Goal: Transaction & Acquisition: Obtain resource

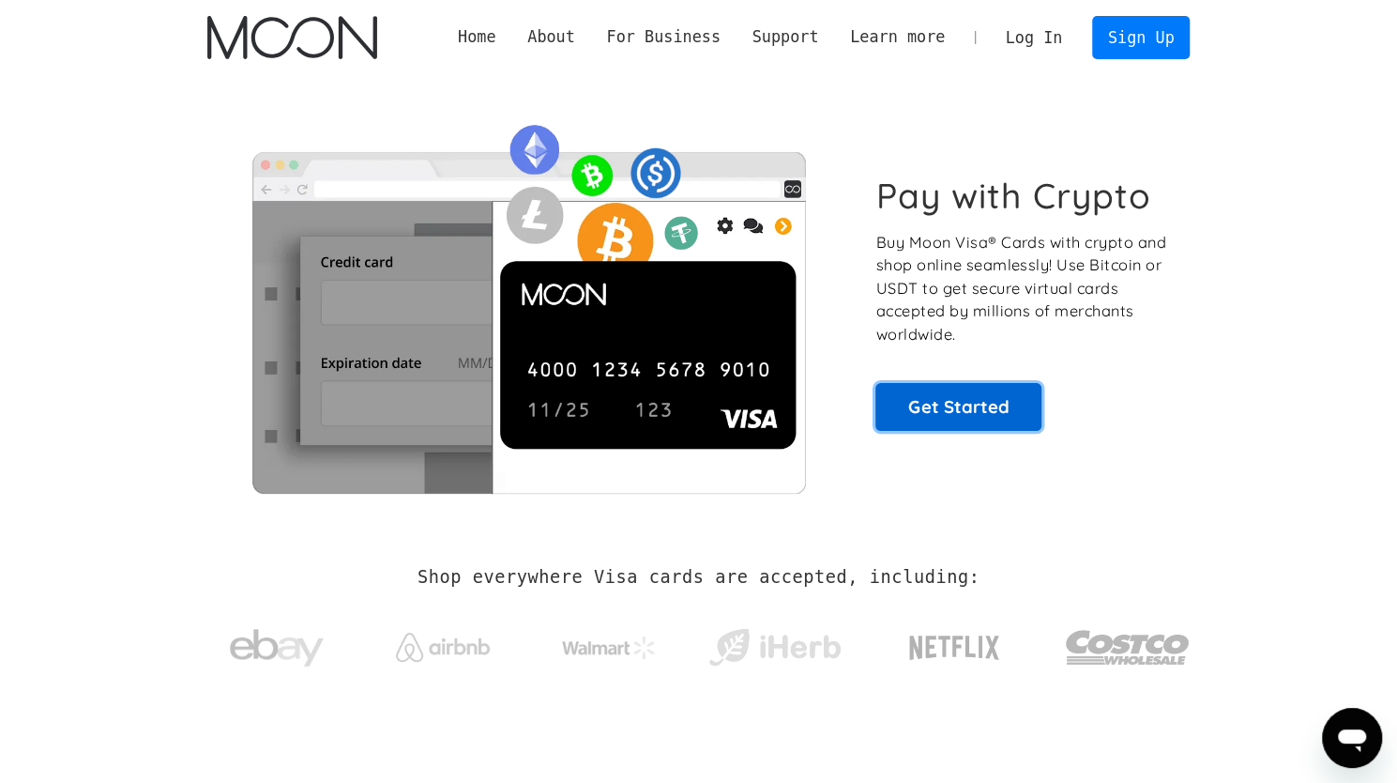
click at [983, 401] on link "Get Started" at bounding box center [959, 406] width 166 height 47
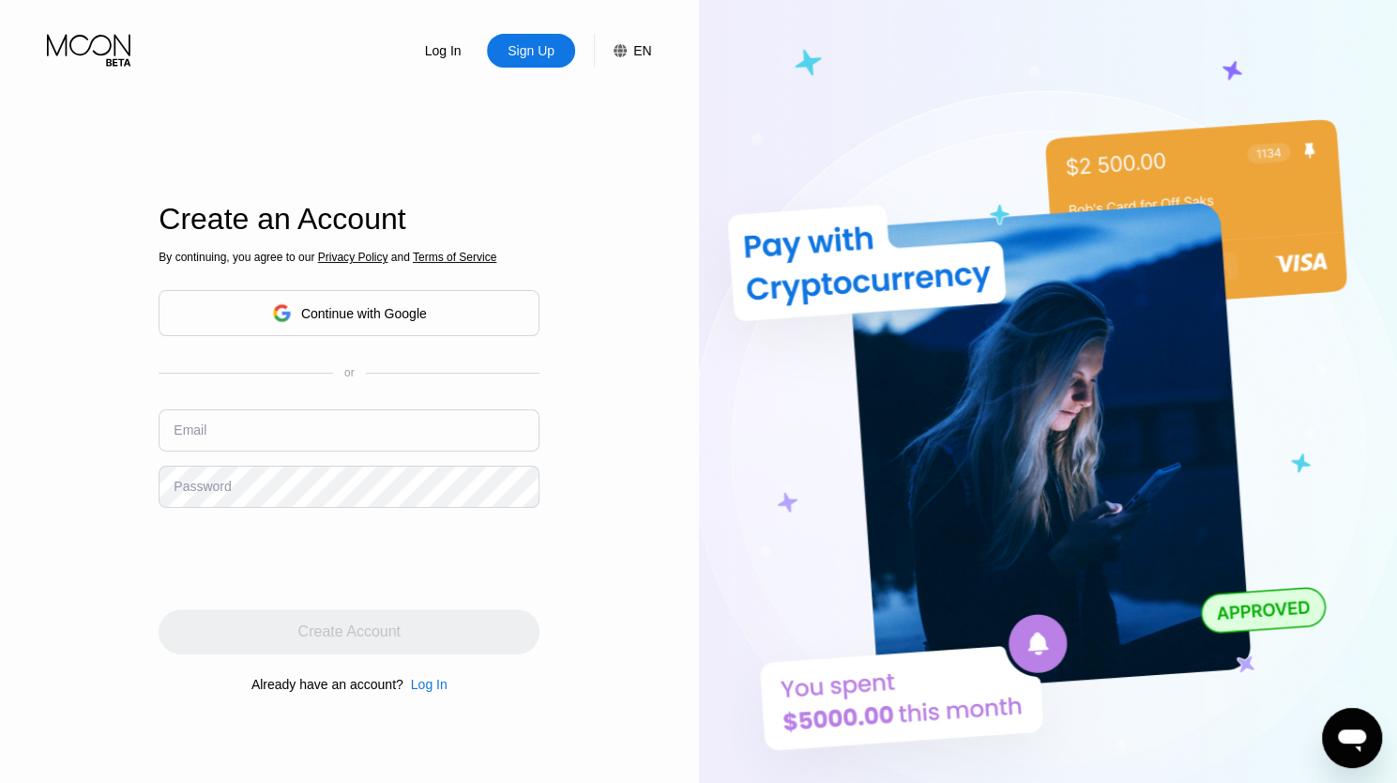
click at [372, 316] on div "Continue with Google" at bounding box center [364, 313] width 126 height 15
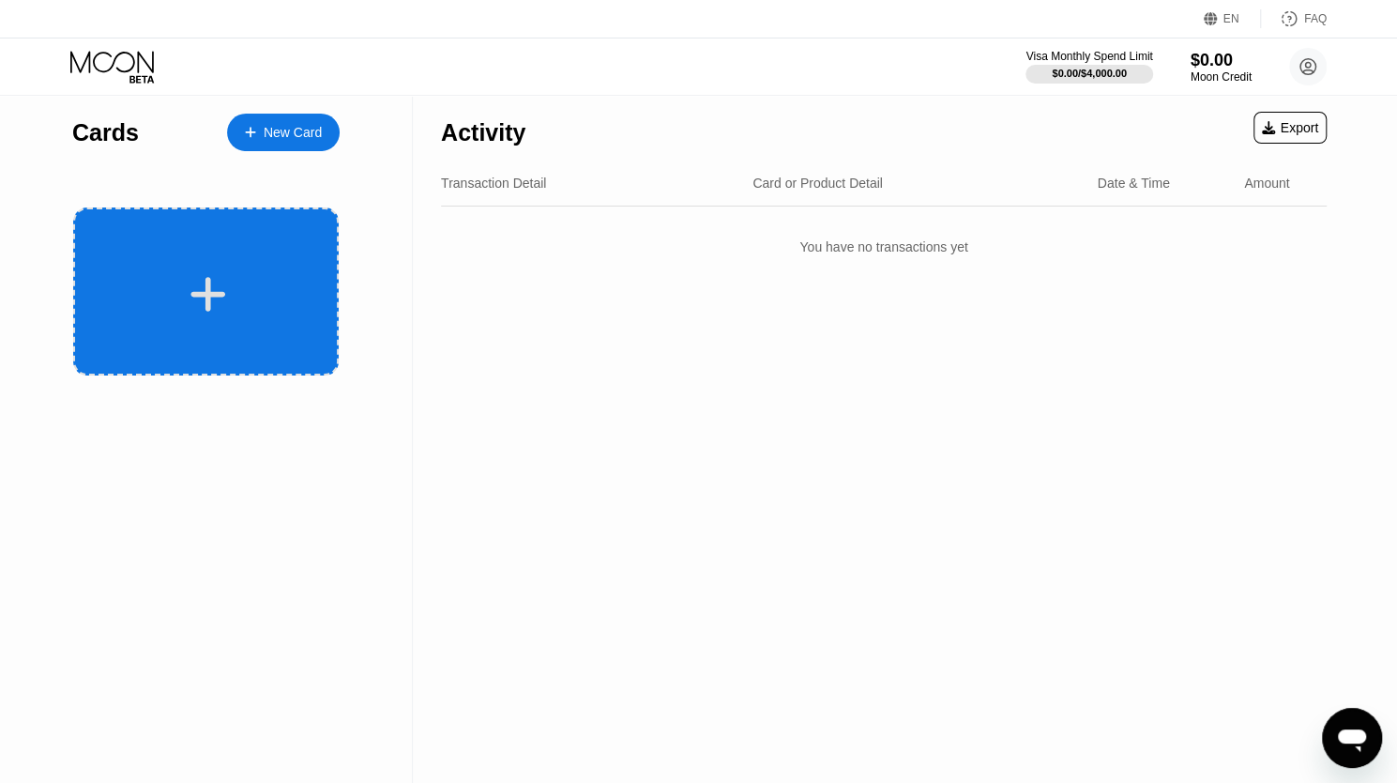
click at [182, 316] on div at bounding box center [206, 291] width 266 height 168
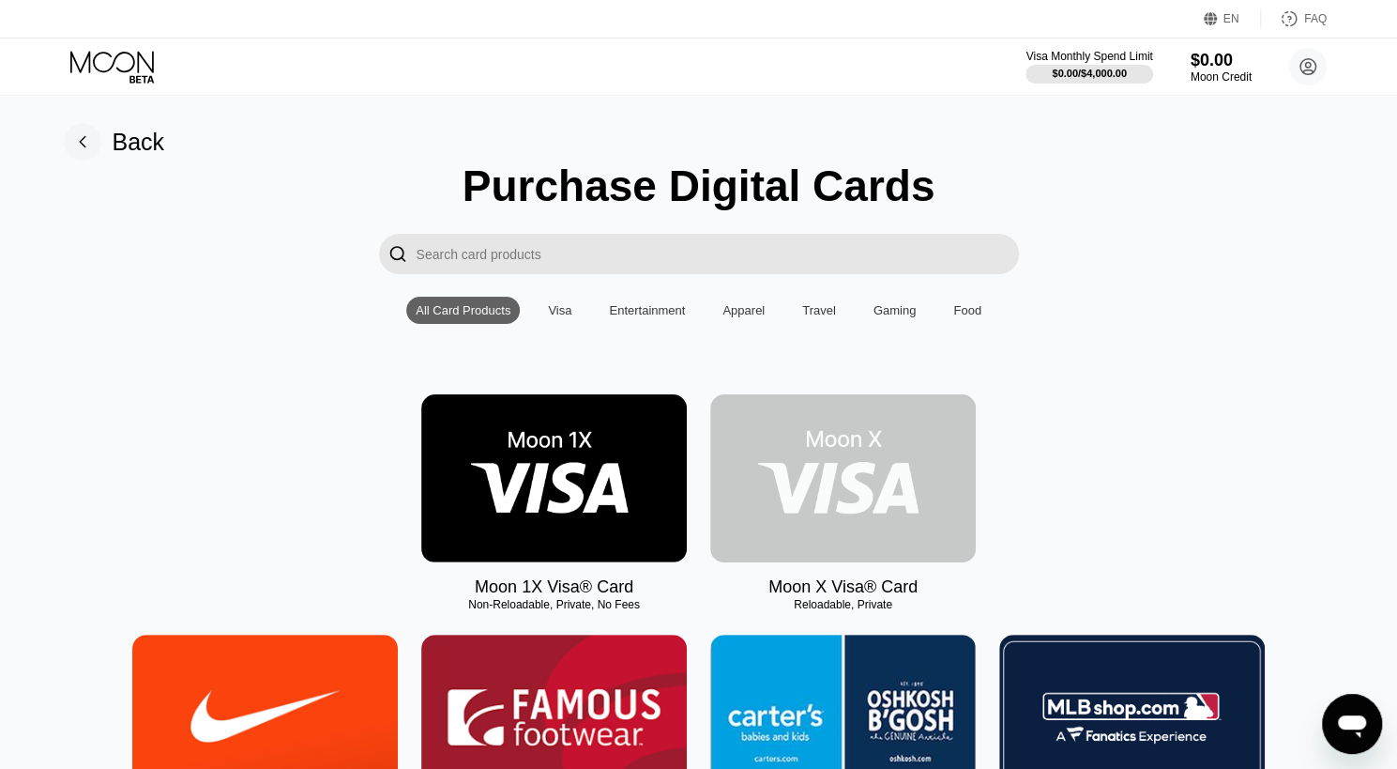
click at [845, 500] on img at bounding box center [843, 478] width 266 height 168
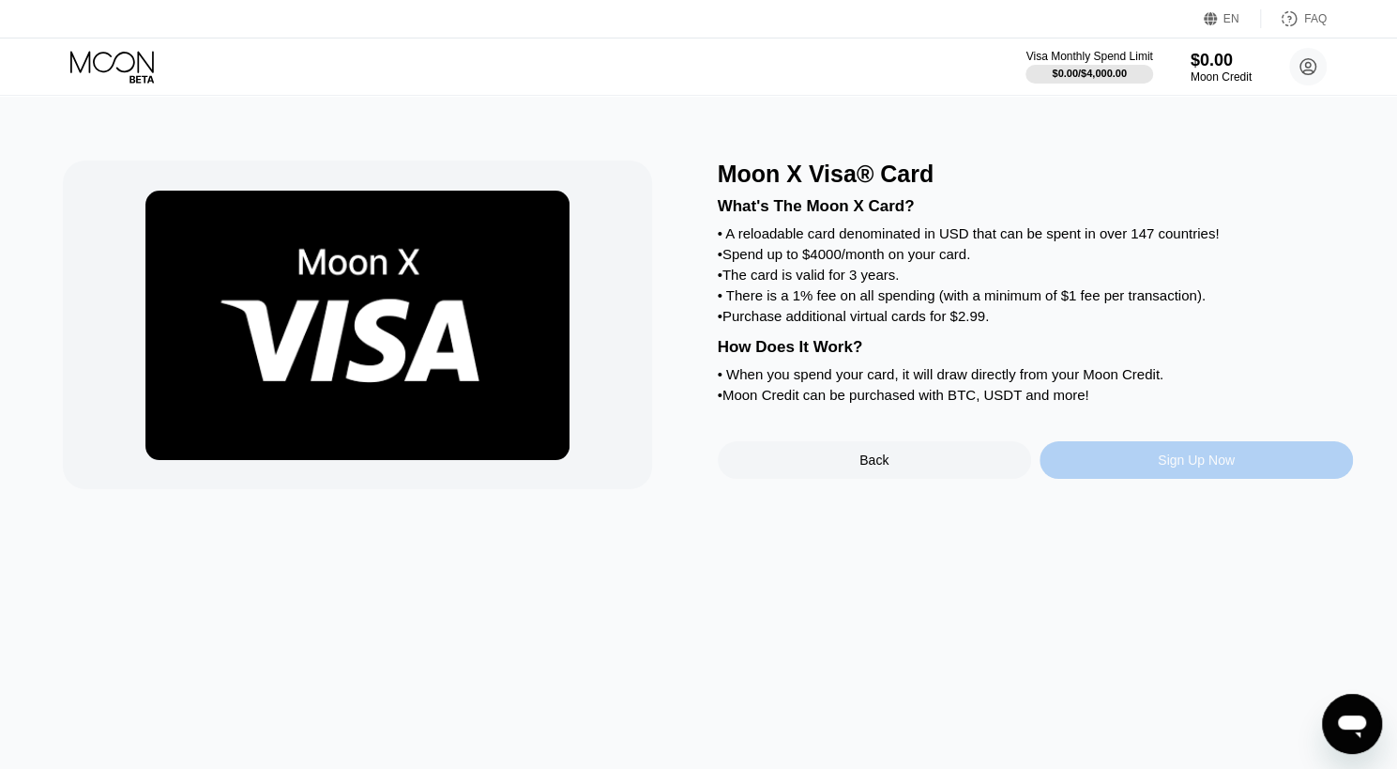
click at [1149, 479] on div "Sign Up Now" at bounding box center [1196, 460] width 313 height 38
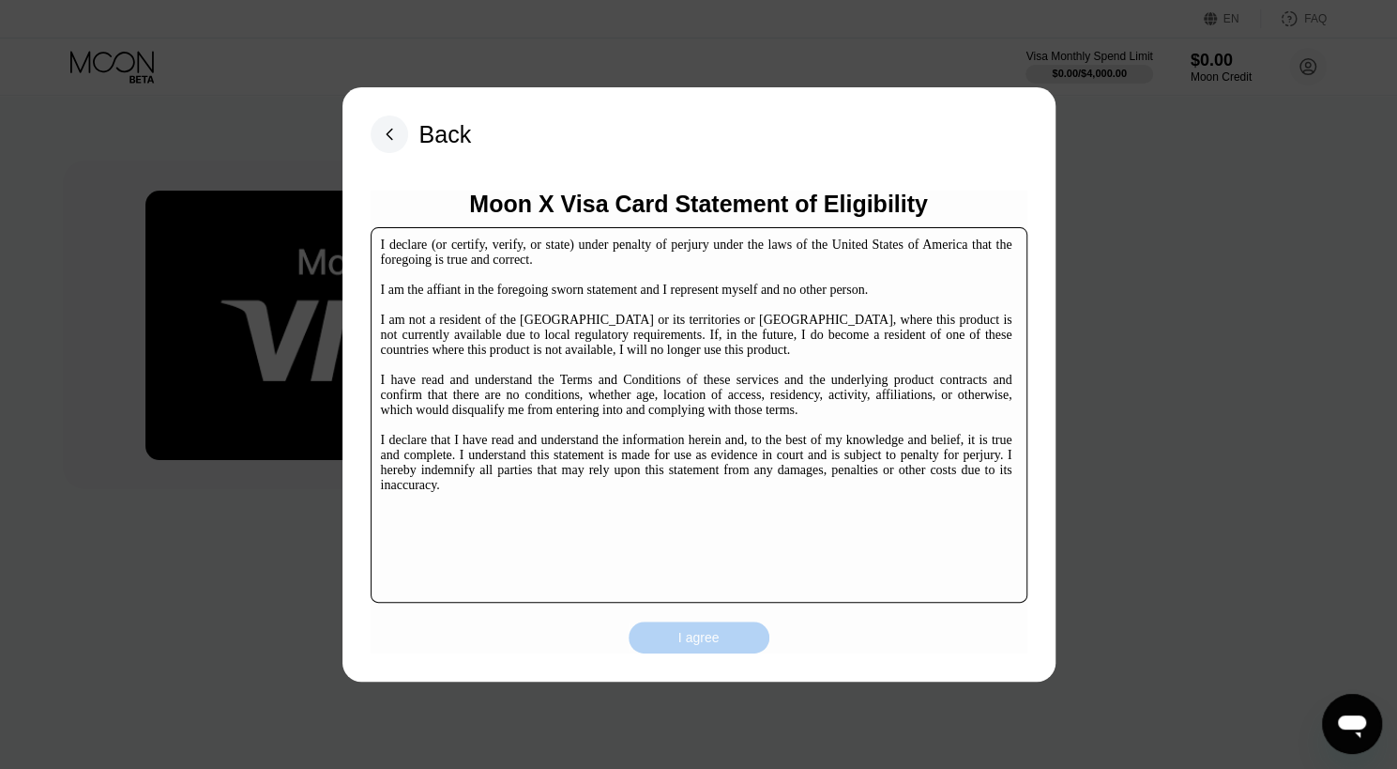
click at [719, 636] on div "I agree" at bounding box center [699, 637] width 141 height 32
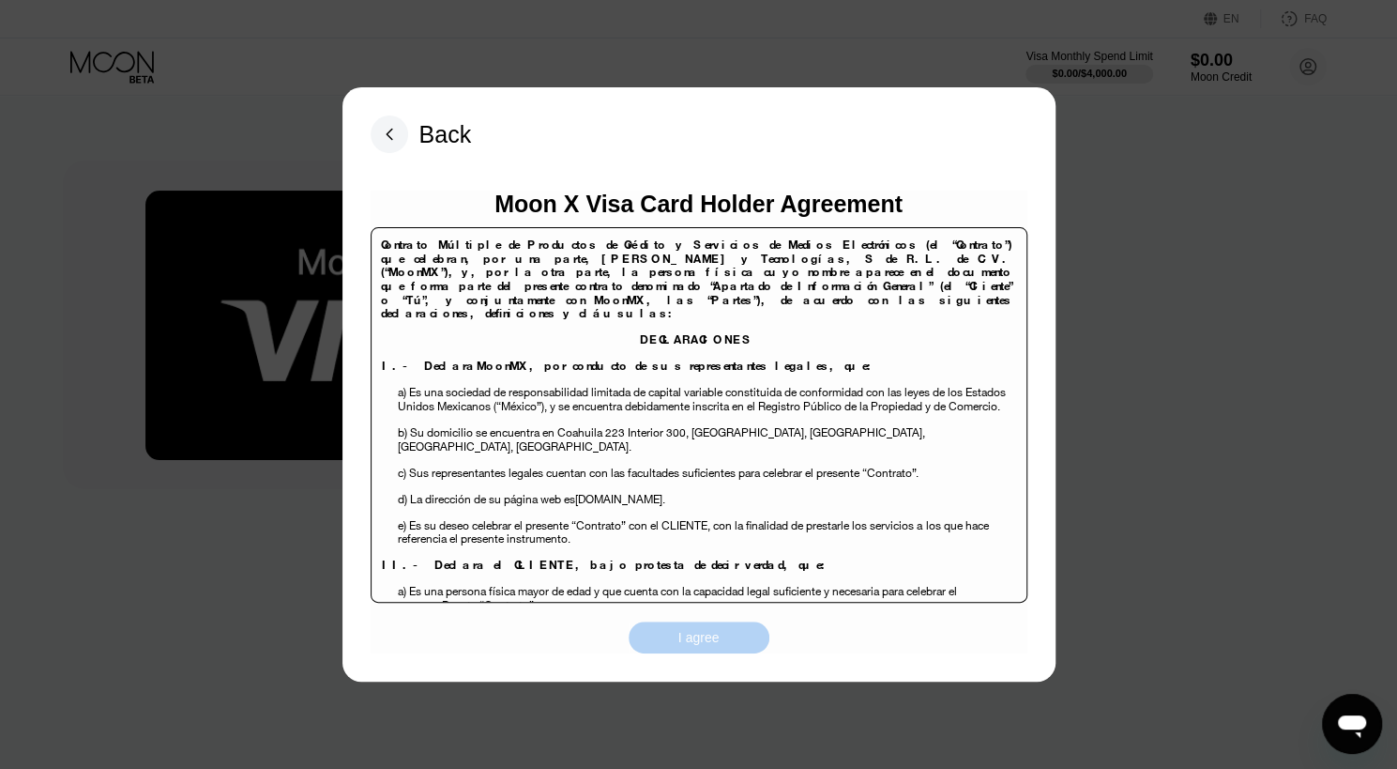
click at [653, 635] on div "I agree" at bounding box center [699, 637] width 141 height 32
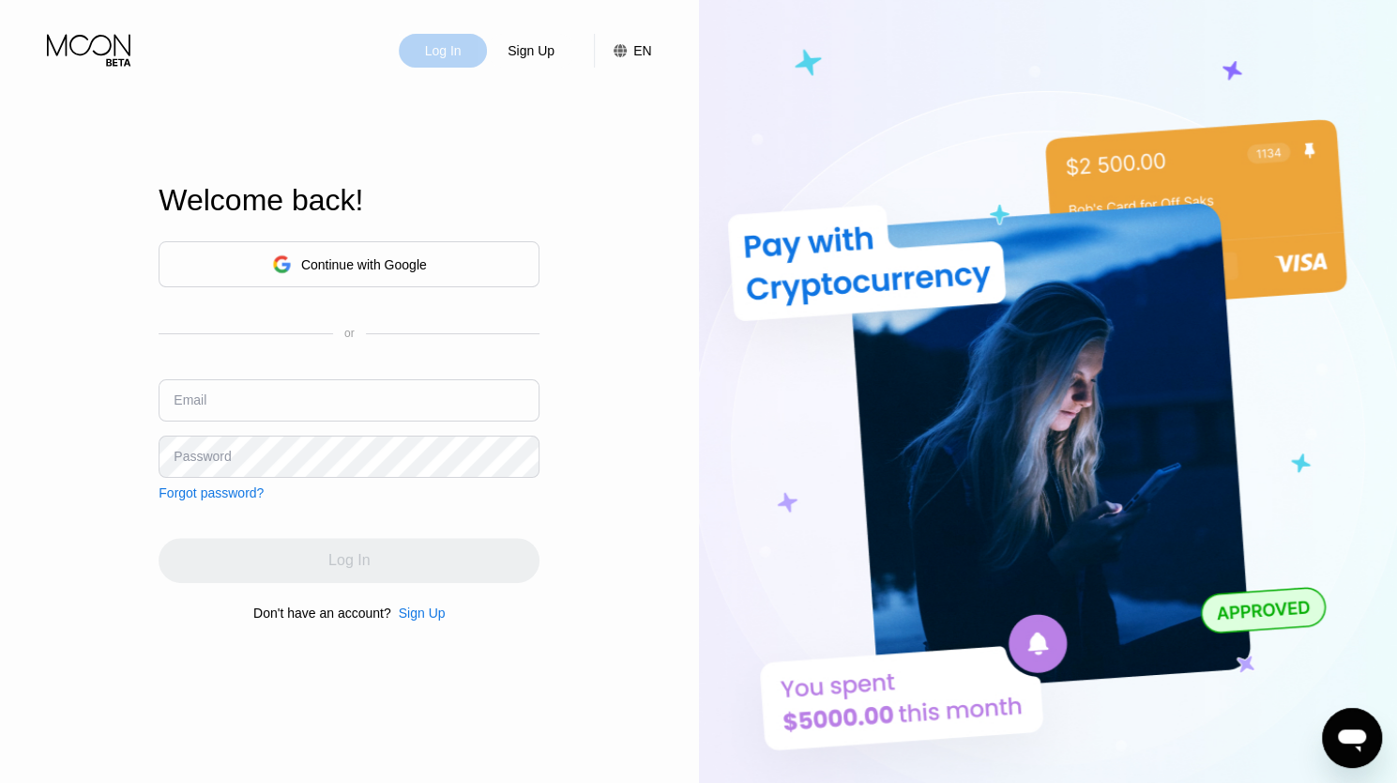
click at [443, 50] on div "Log In" at bounding box center [443, 50] width 40 height 19
click at [445, 44] on div "Log In" at bounding box center [443, 50] width 40 height 19
click at [315, 264] on div "Continue with Google" at bounding box center [364, 264] width 126 height 15
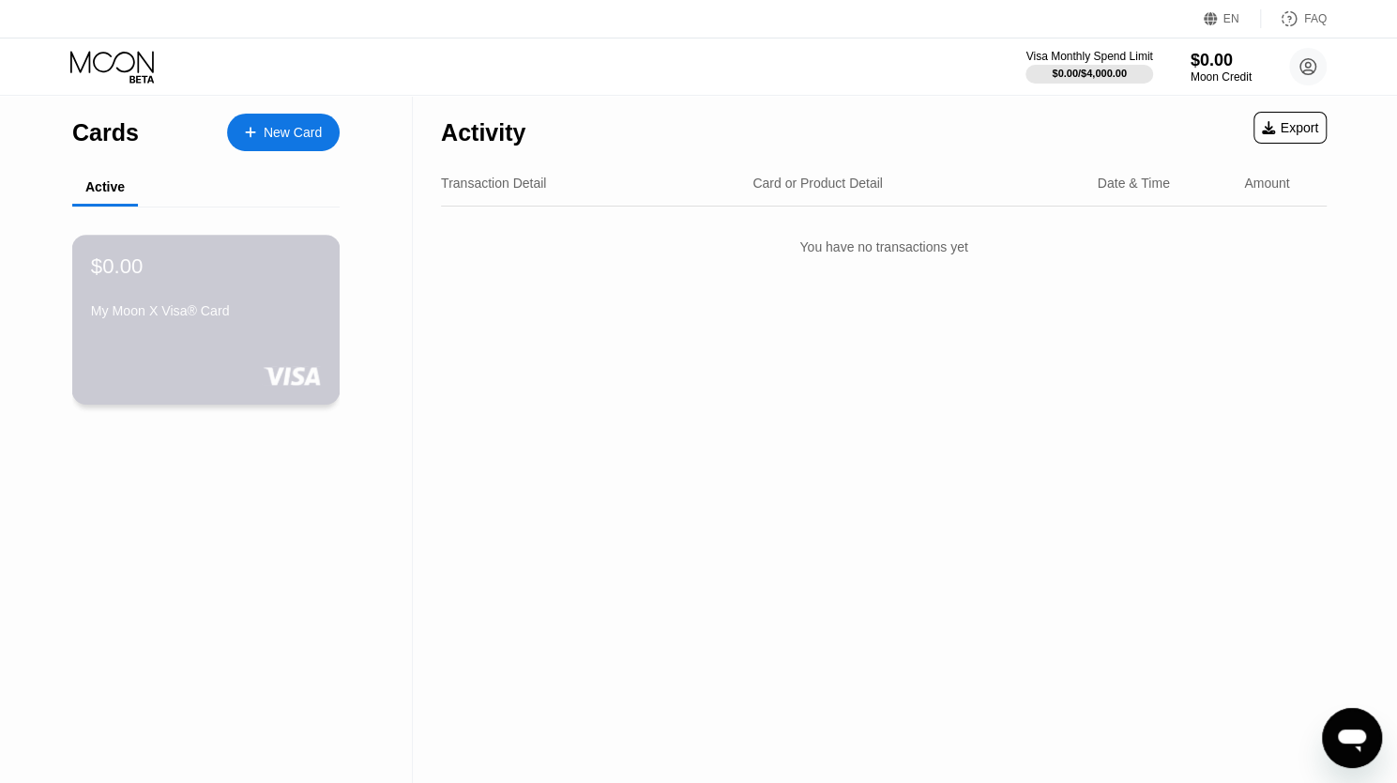
click at [233, 339] on div "$0.00 My Moon X Visa® Card" at bounding box center [206, 320] width 268 height 170
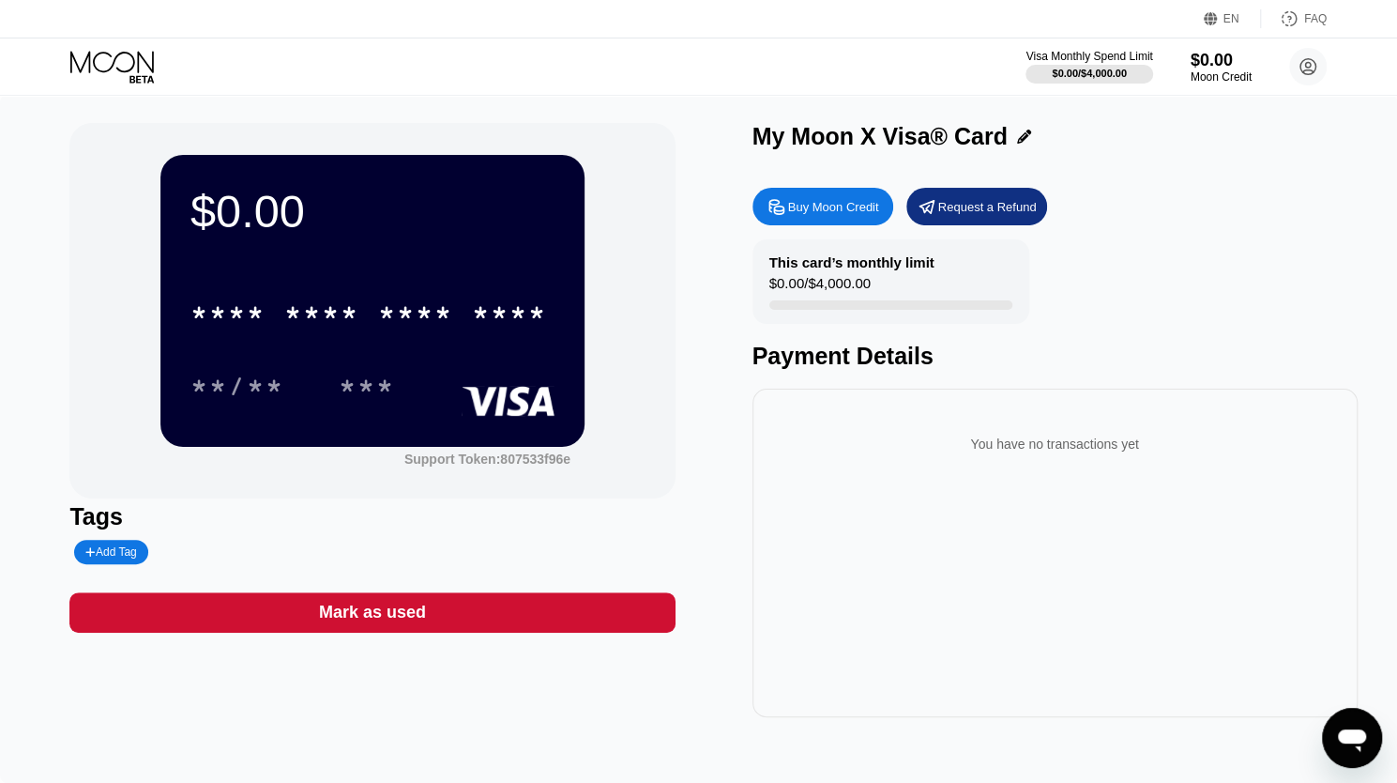
click at [349, 364] on div "* * * * * * * * * * * * **** **/** ***" at bounding box center [373, 330] width 364 height 111
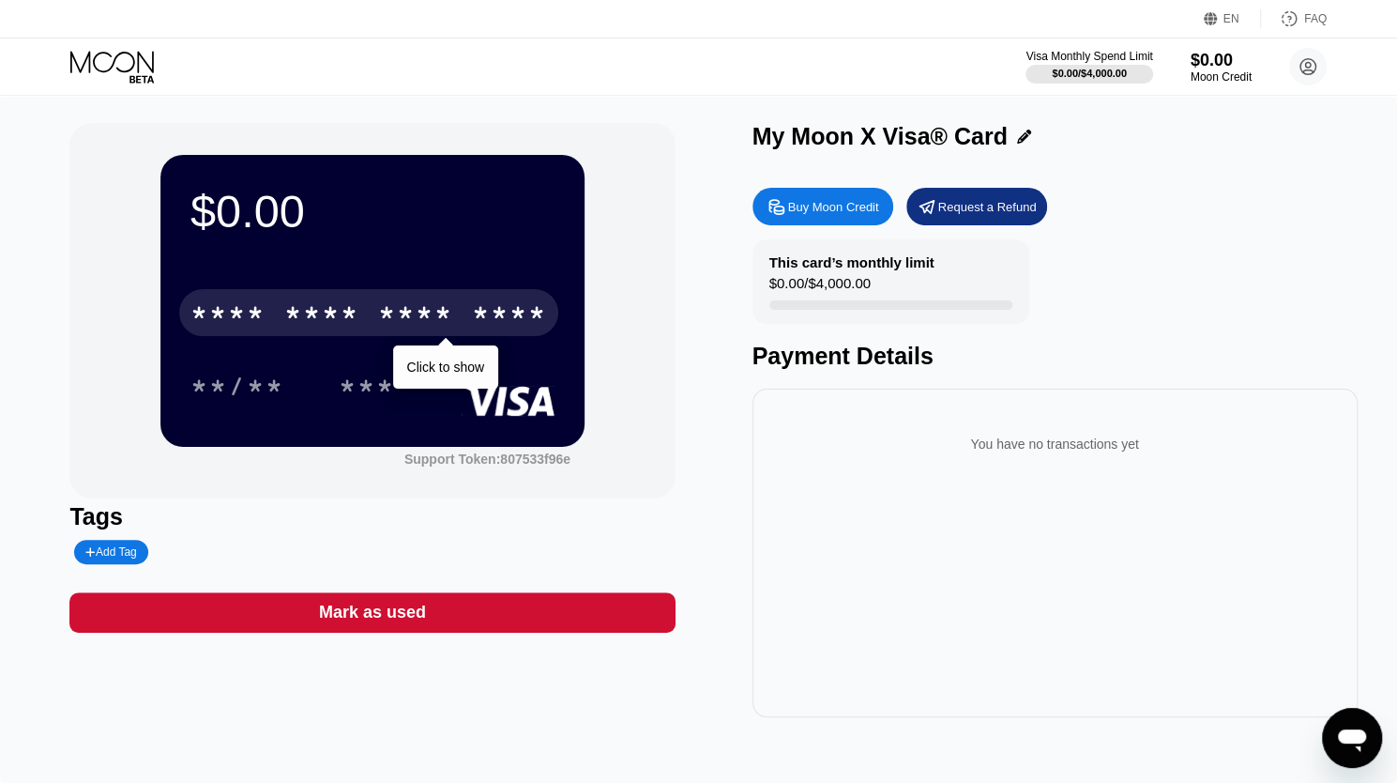
click at [372, 320] on div "* * * * * * * * * * * * ****" at bounding box center [368, 312] width 379 height 47
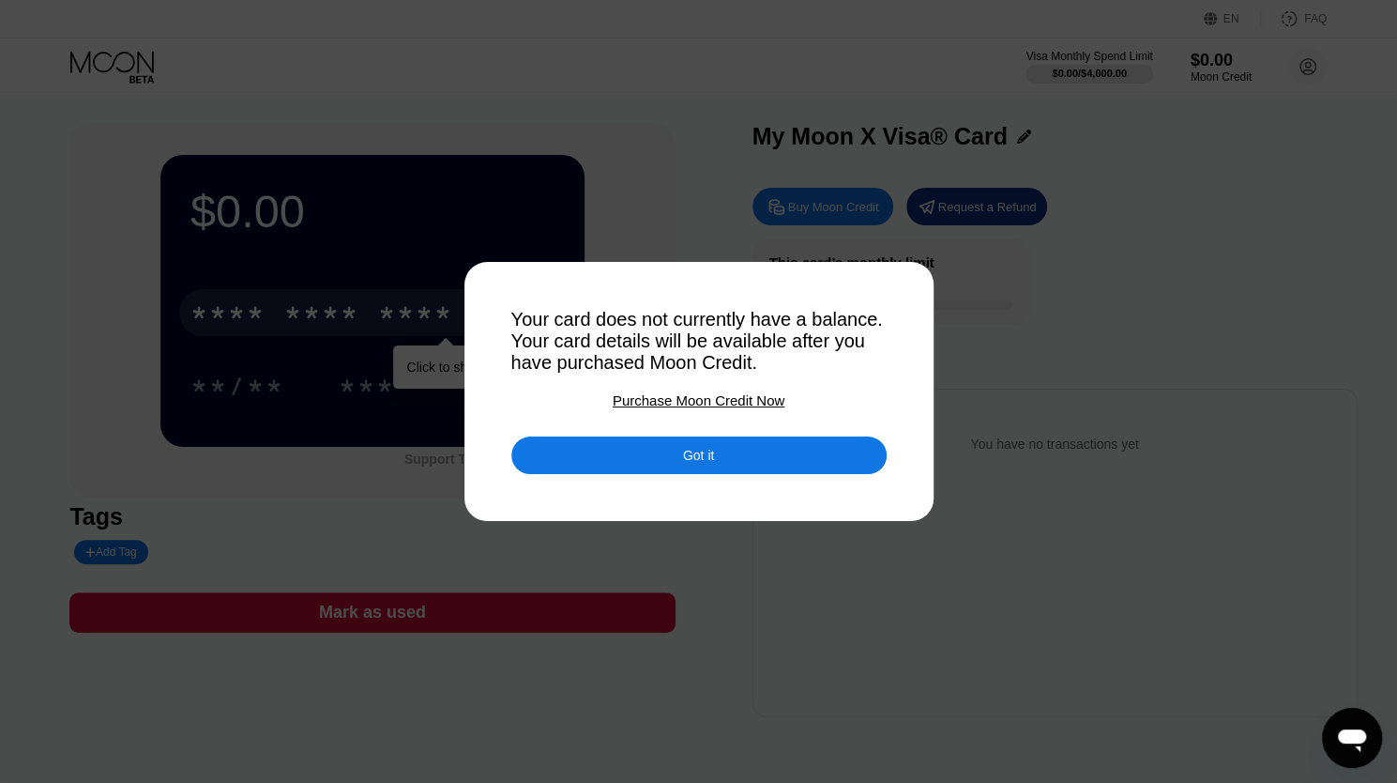
click at [663, 454] on div "Got it" at bounding box center [699, 455] width 375 height 38
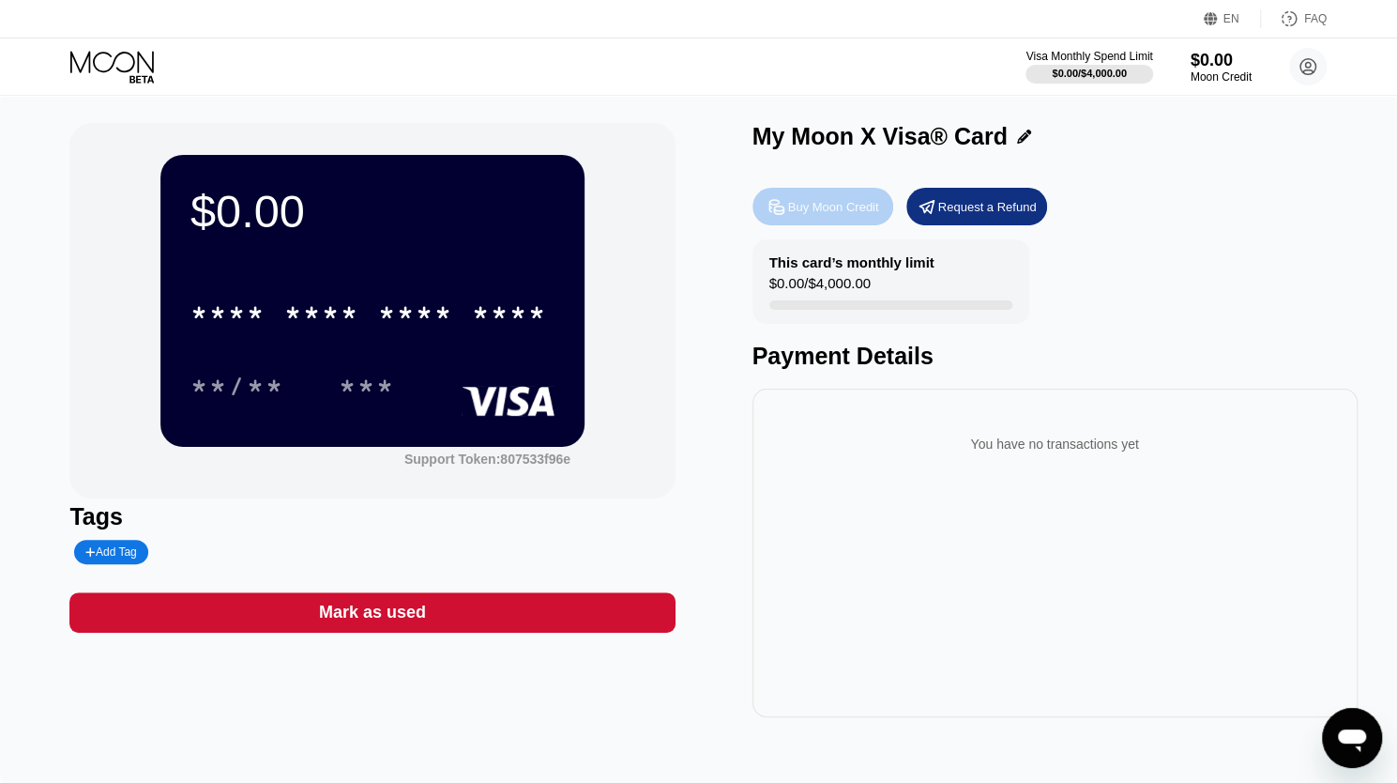
click at [841, 211] on div "Buy Moon Credit" at bounding box center [833, 207] width 91 height 16
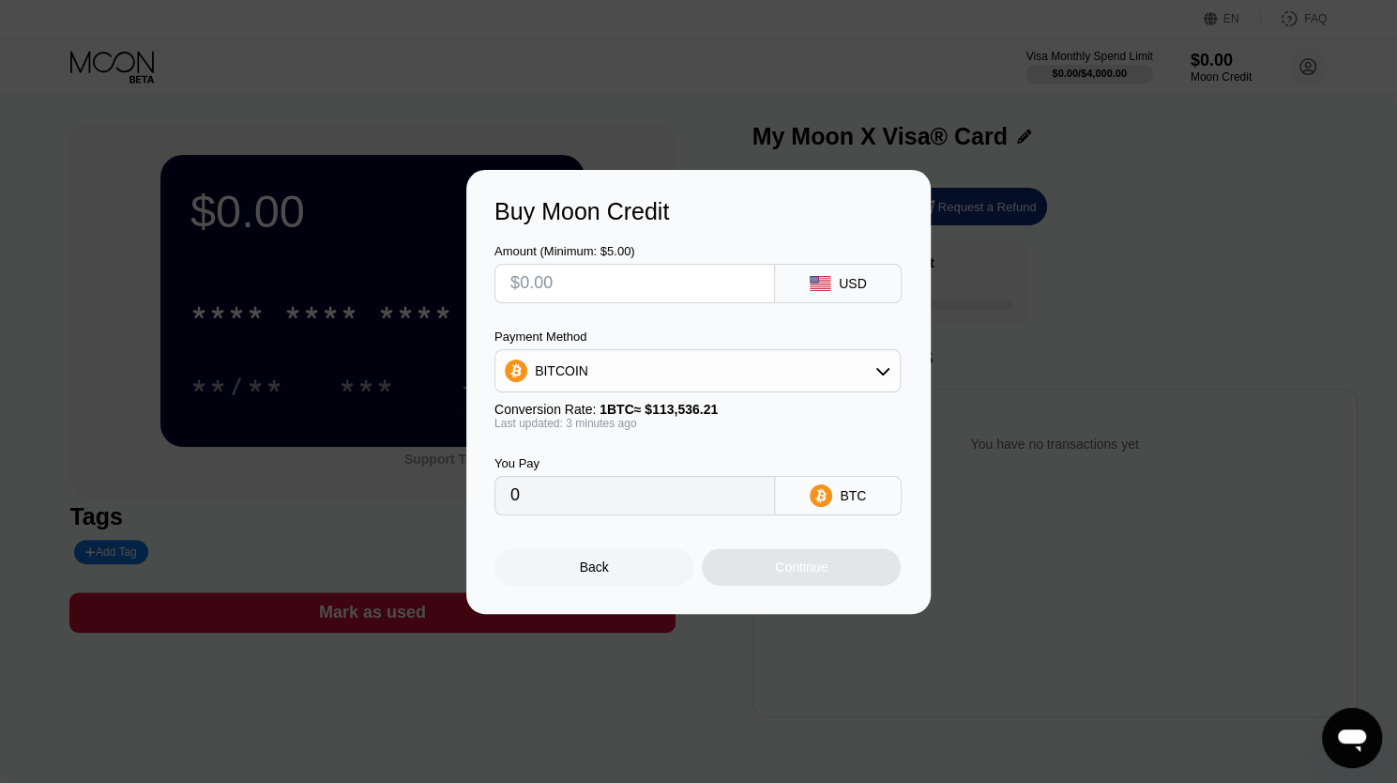
click at [595, 292] on input "text" at bounding box center [635, 284] width 249 height 38
type input "$6"
type input "0.00005285"
type input "$60"
type input "0.00052847"
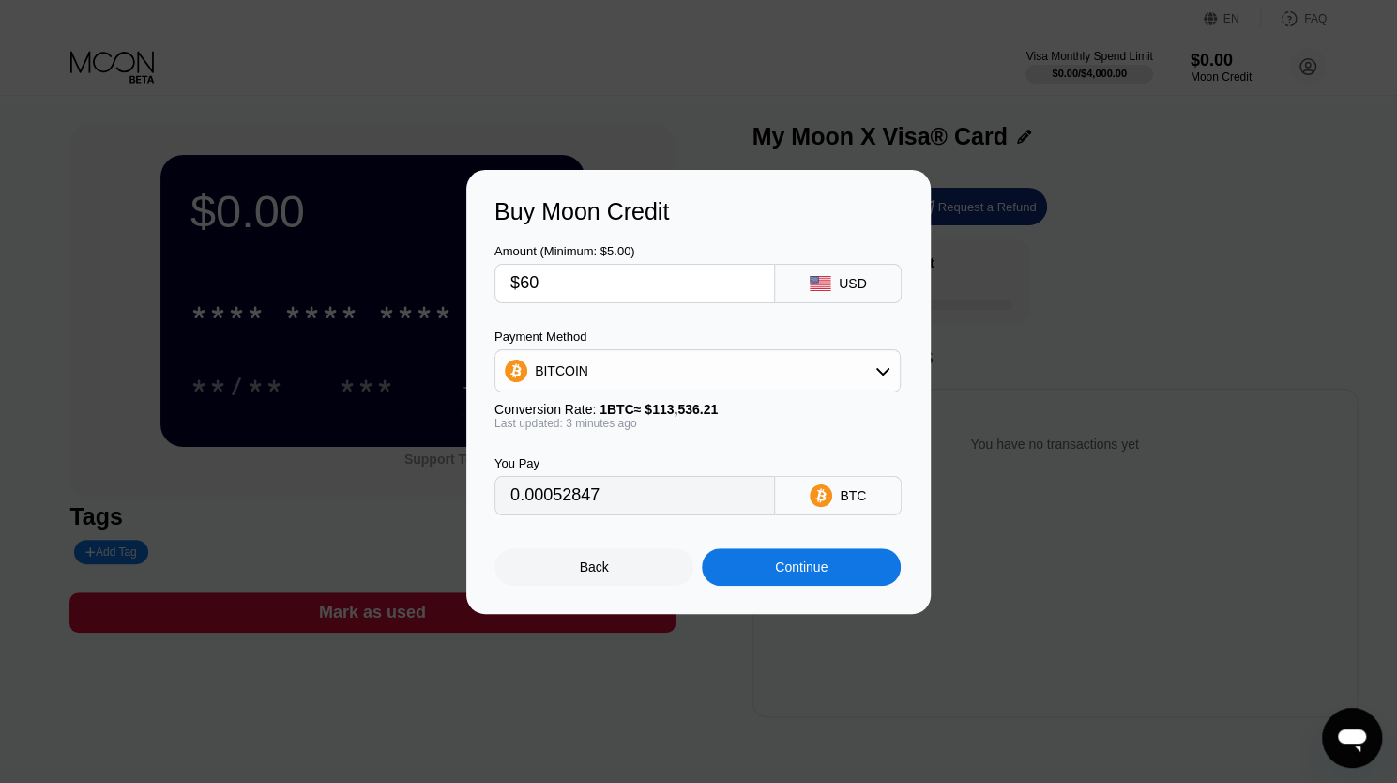
type input "$60"
click at [788, 569] on div "Continue" at bounding box center [801, 566] width 53 height 15
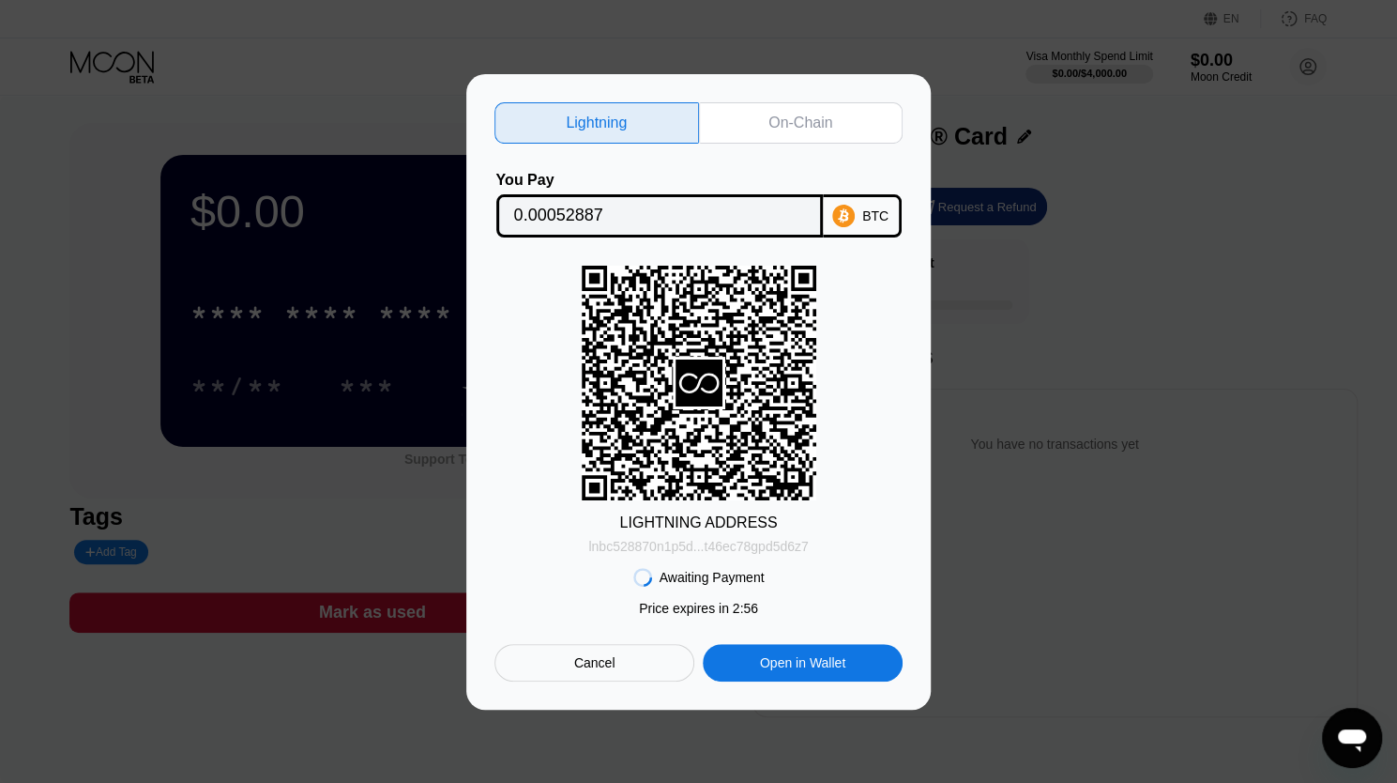
click at [621, 545] on div "lnbc528870n1p5d...t46ec78gpd5d6z7" at bounding box center [698, 546] width 220 height 15
click at [618, 660] on div "Cancel" at bounding box center [595, 663] width 200 height 38
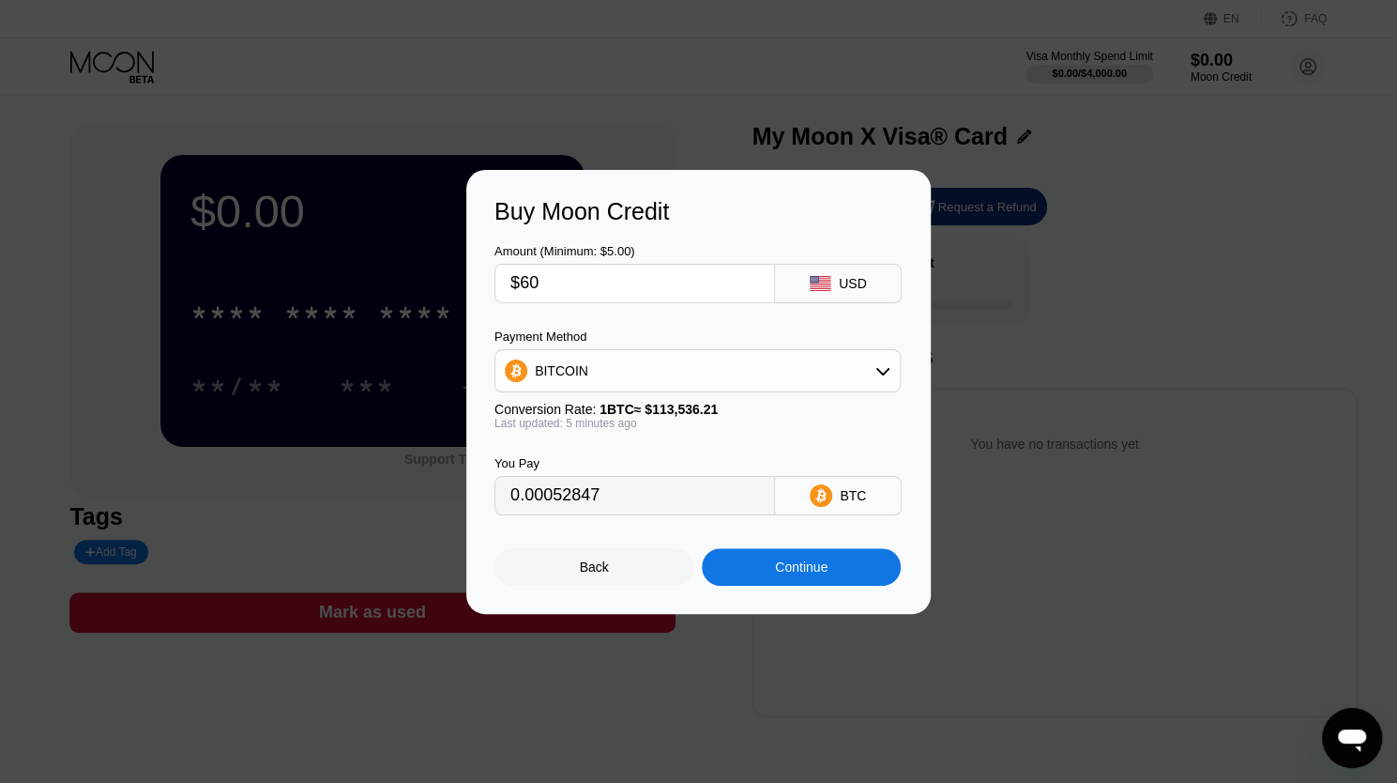
type input "0.00052866"
click at [796, 573] on div "Continue" at bounding box center [801, 566] width 53 height 15
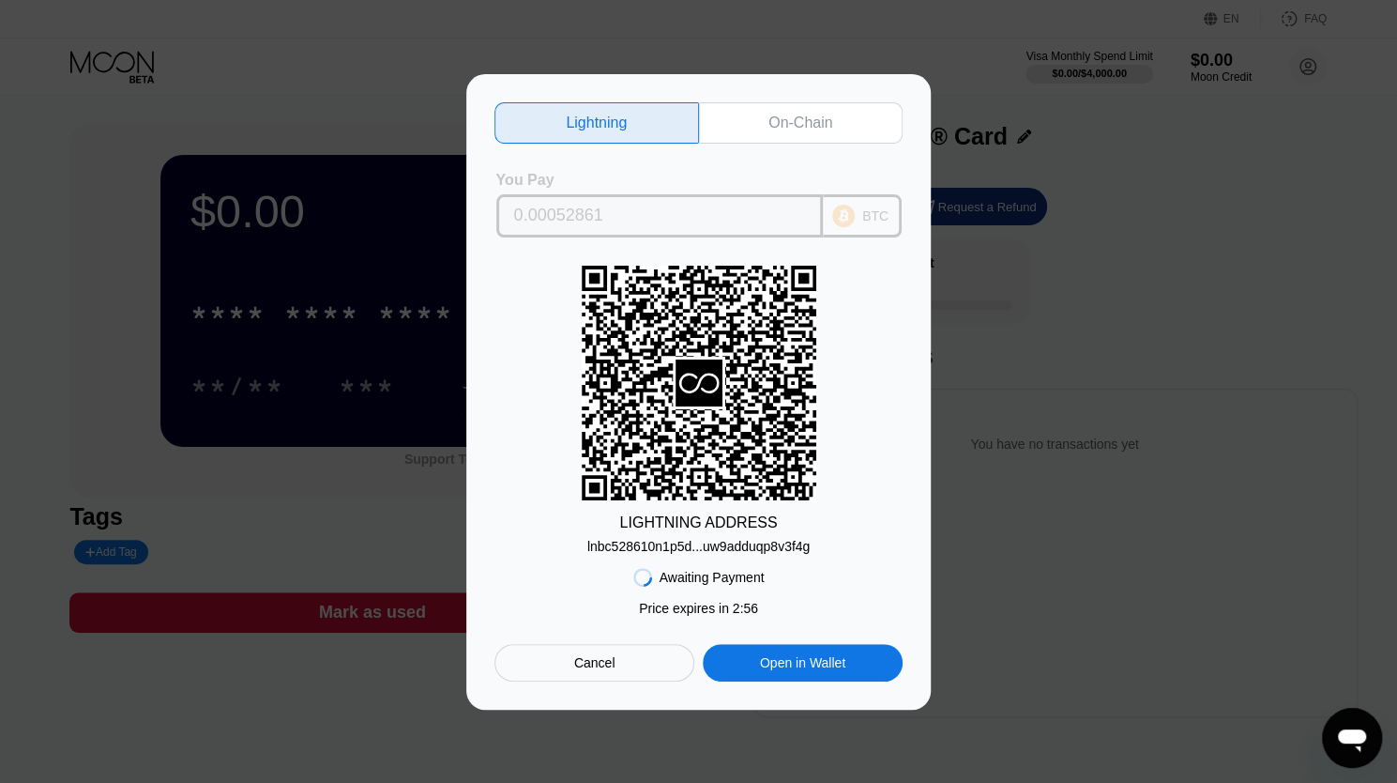
click at [615, 213] on input "0.00052861" at bounding box center [659, 216] width 291 height 38
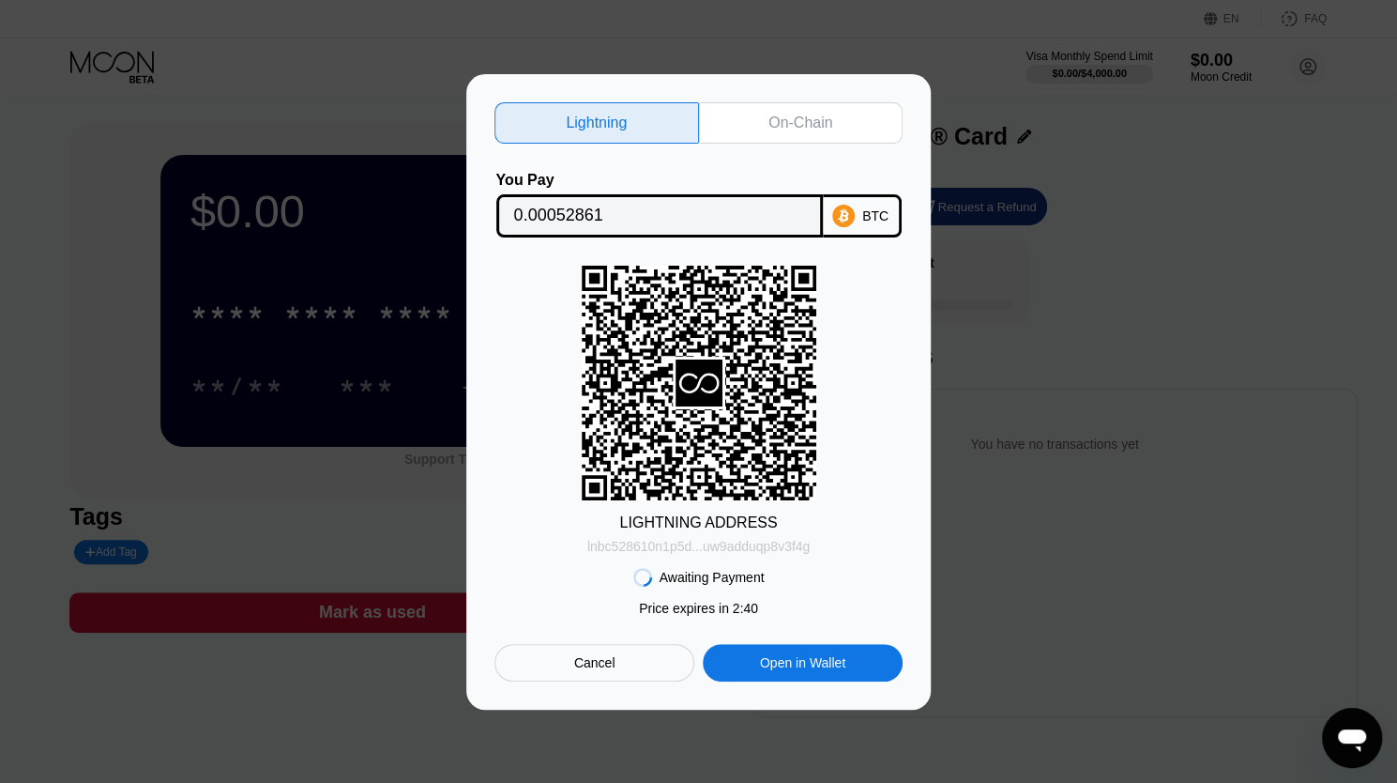
click at [783, 551] on div "lnbc528610n1p5d...uw9adduqp8v3f4g" at bounding box center [699, 546] width 222 height 15
click at [809, 125] on div "On-Chain" at bounding box center [801, 123] width 64 height 19
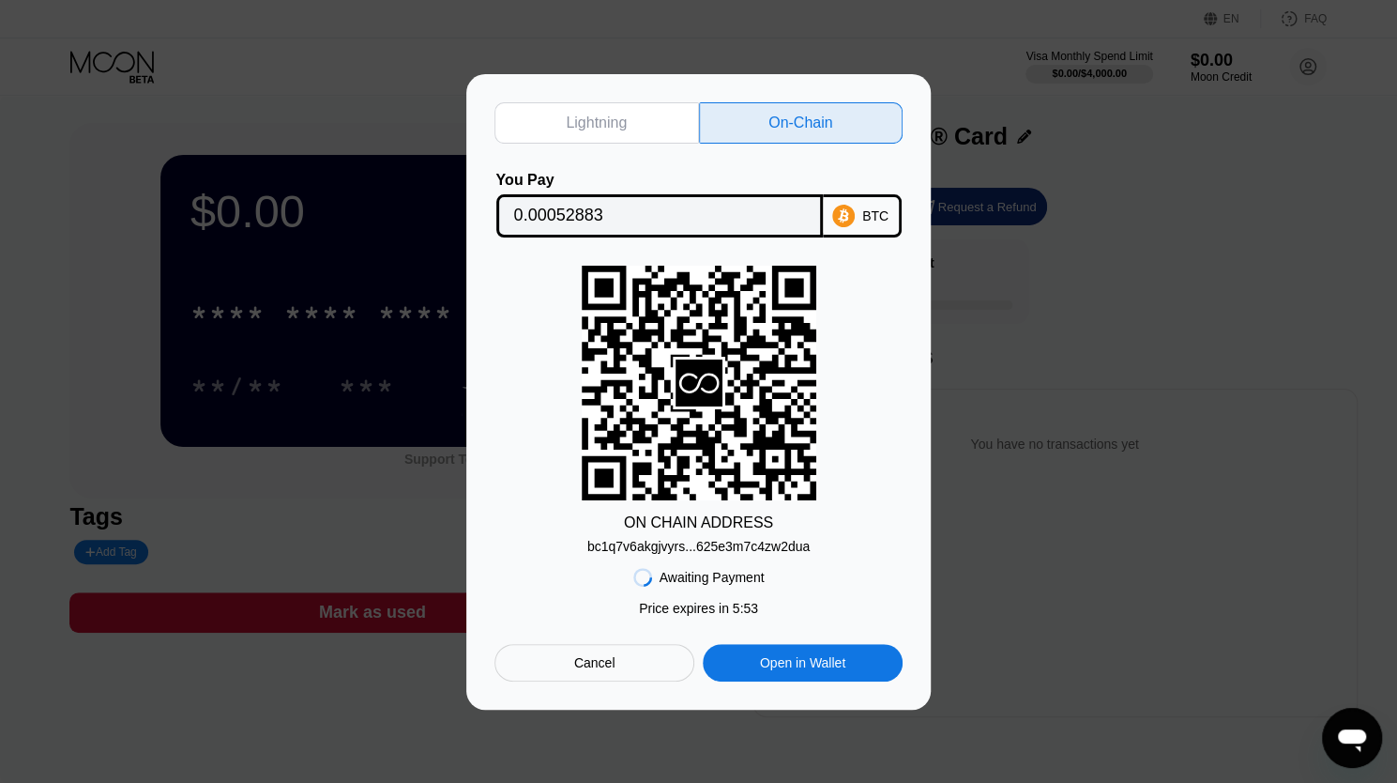
click at [755, 211] on input "0.00052883" at bounding box center [659, 216] width 291 height 38
click at [774, 547] on div "bc1q7v6akgjvyrs...625e3m7c4zw2dua" at bounding box center [699, 546] width 222 height 15
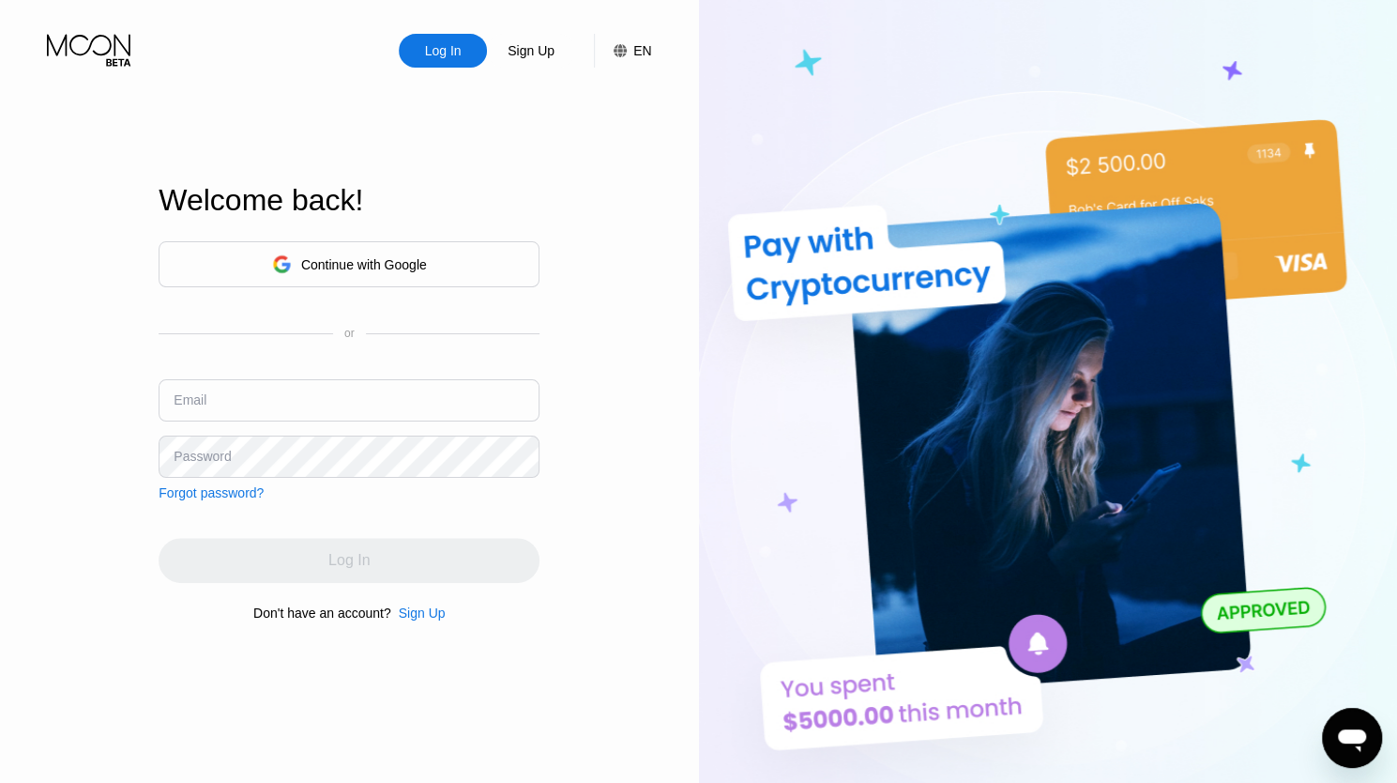
click at [396, 279] on div "Continue with Google" at bounding box center [349, 264] width 381 height 46
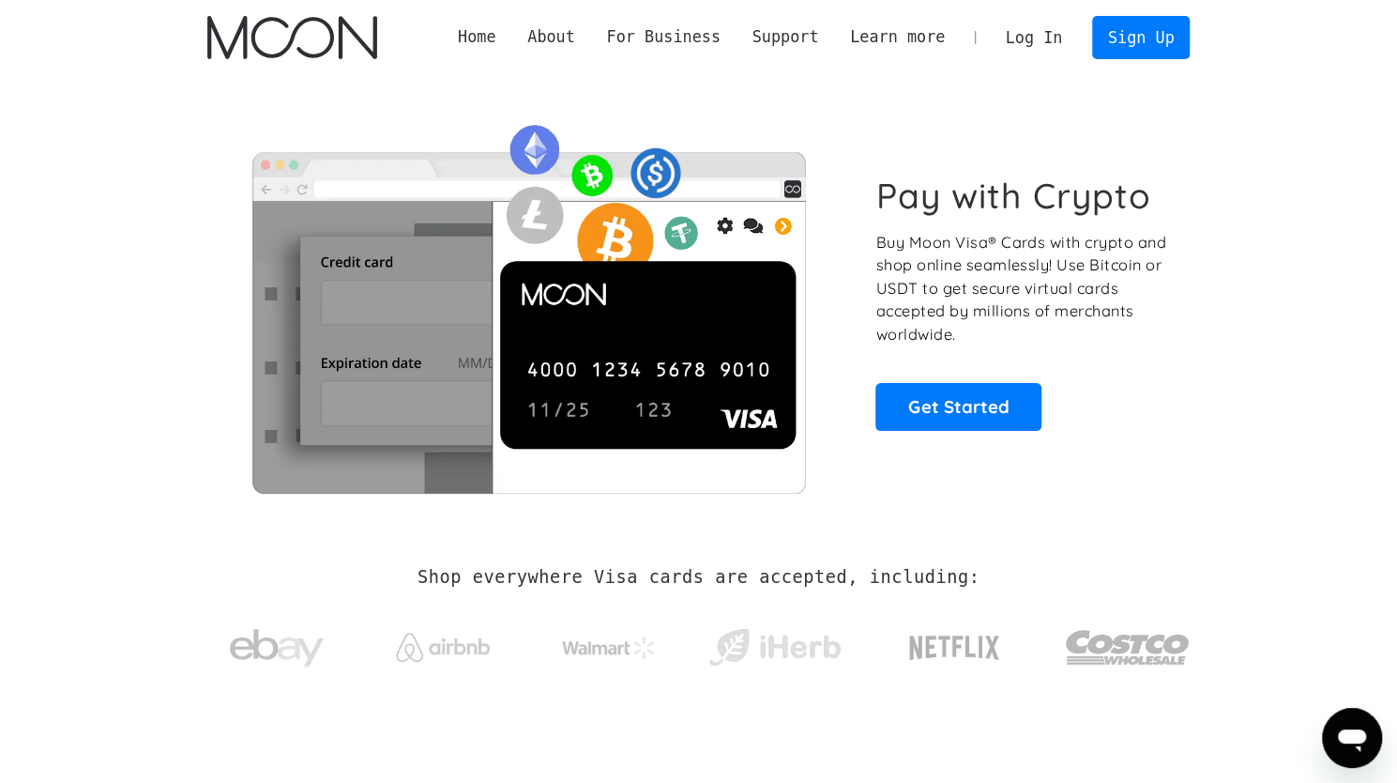
click at [1053, 38] on link "Log In" at bounding box center [1034, 37] width 88 height 41
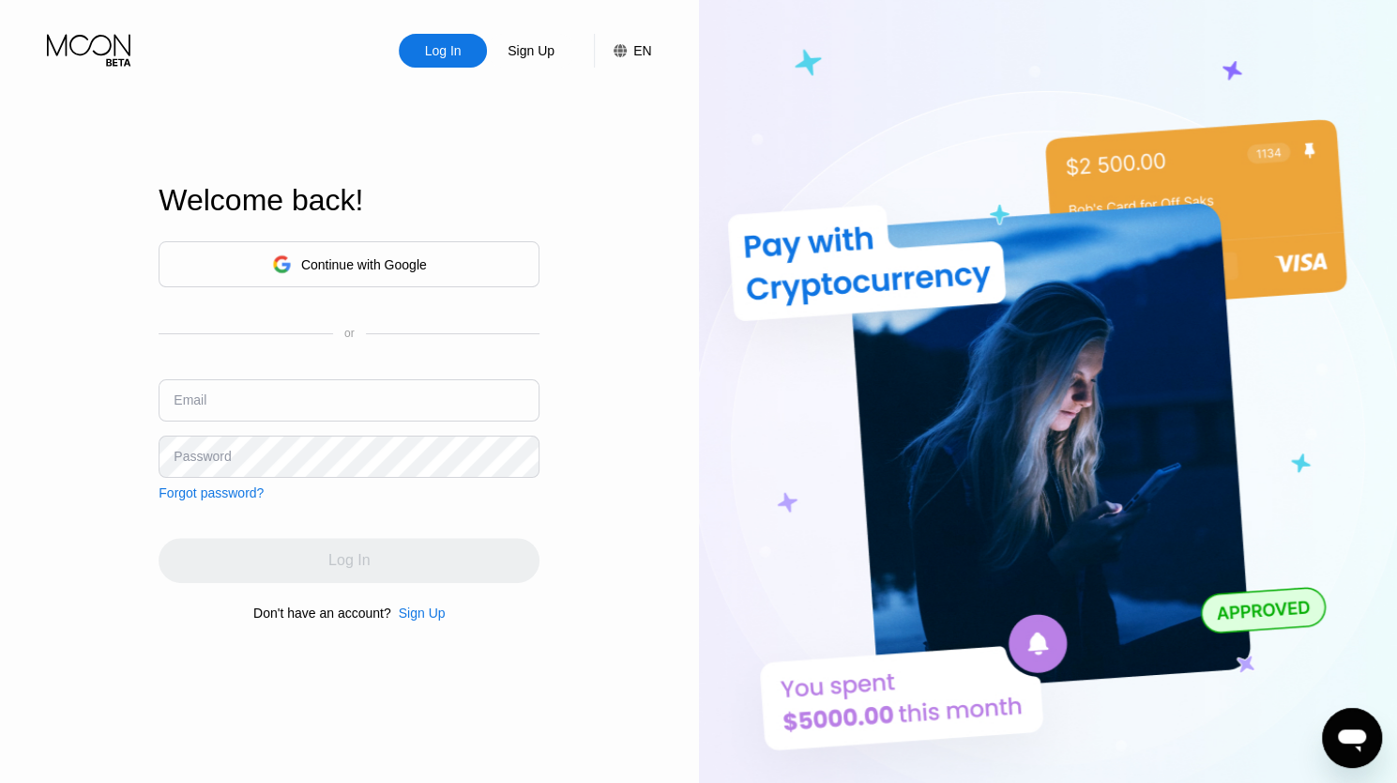
click at [344, 272] on div "Continue with Google" at bounding box center [349, 264] width 155 height 29
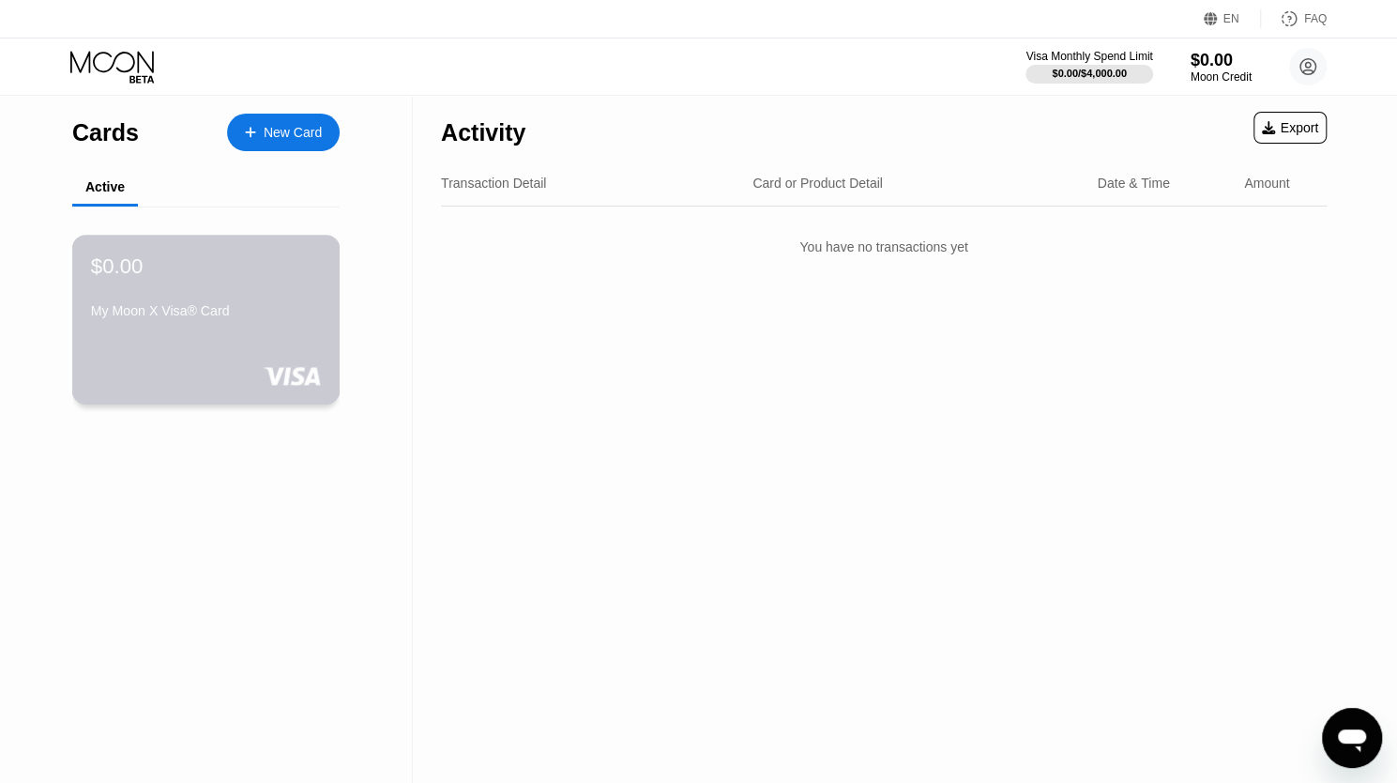
click at [270, 326] on div "My Moon X Visa® Card" at bounding box center [206, 314] width 230 height 23
